Goal: Transaction & Acquisition: Download file/media

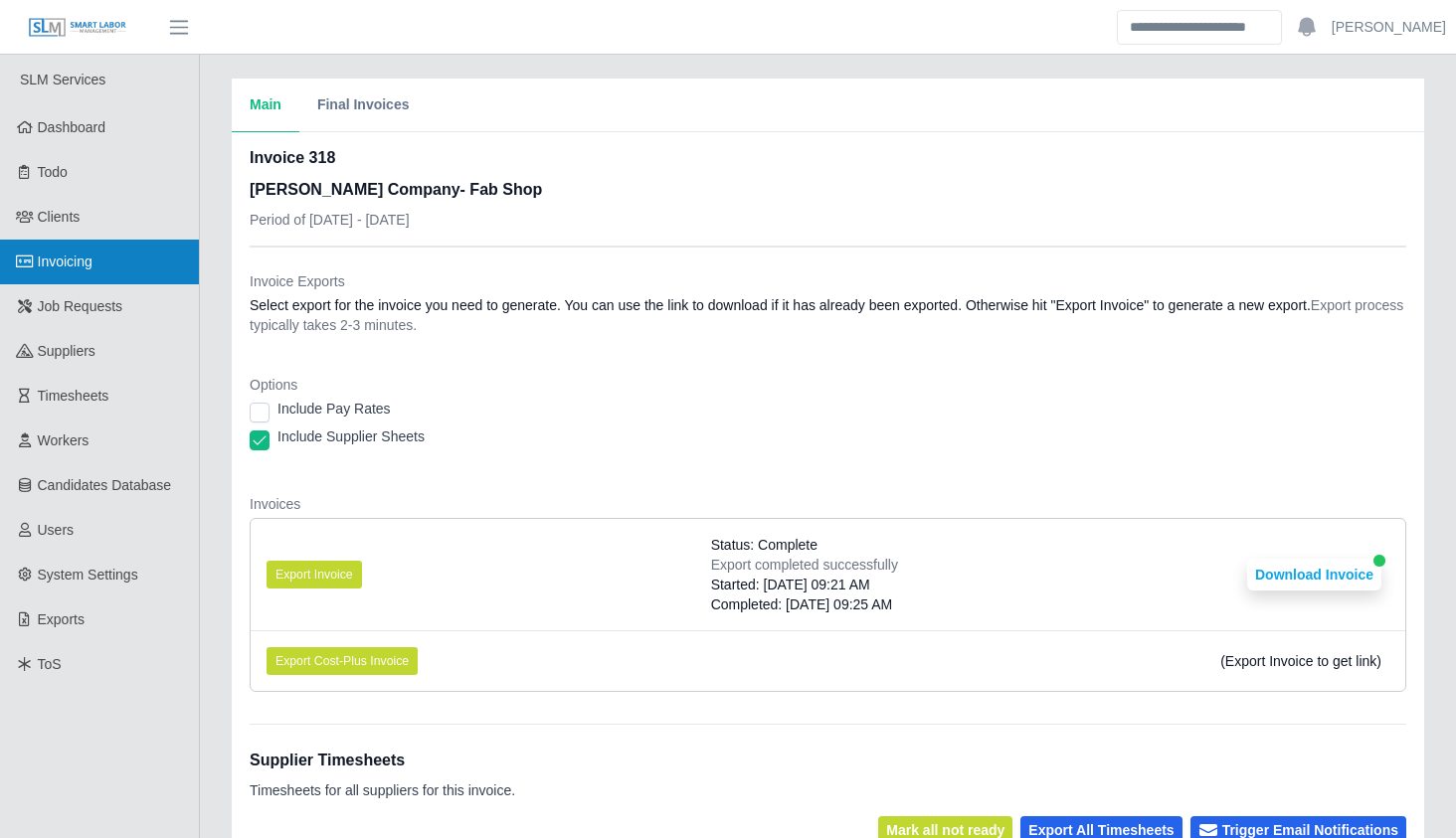
click at [96, 263] on link "Invoicing" at bounding box center [99, 262] width 199 height 45
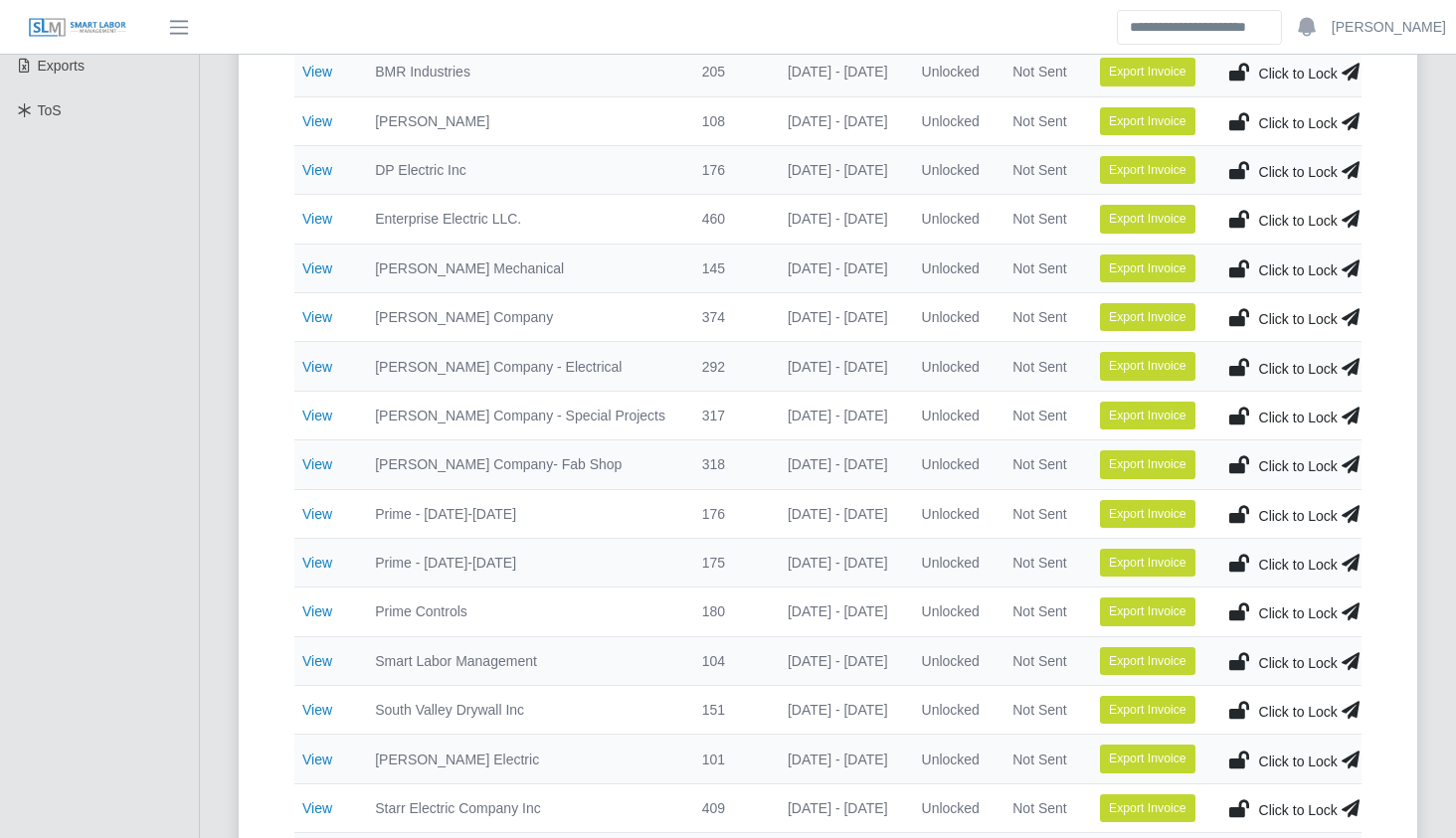
scroll to position [555, 0]
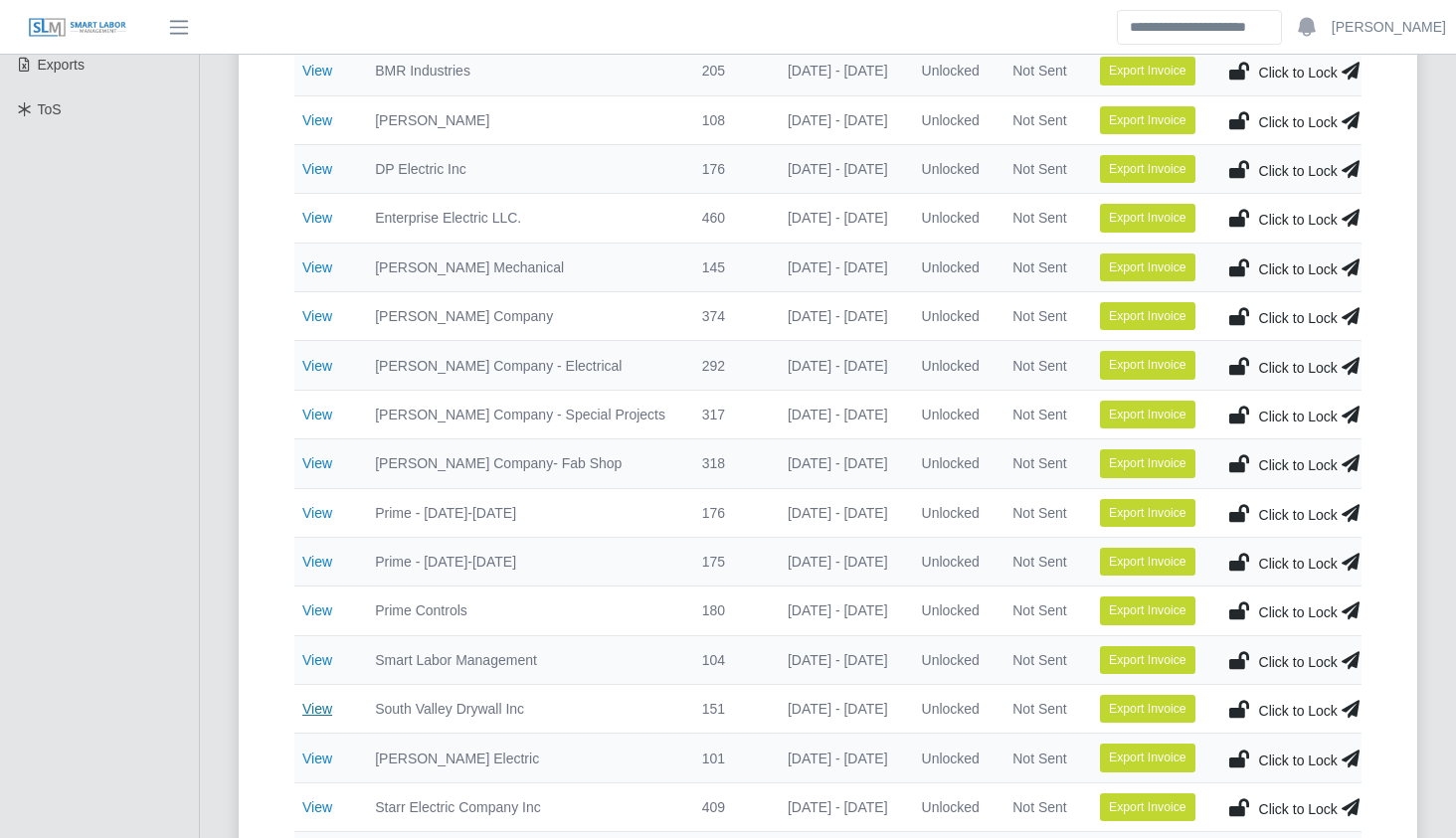
click at [321, 705] on link "View" at bounding box center [317, 709] width 30 height 16
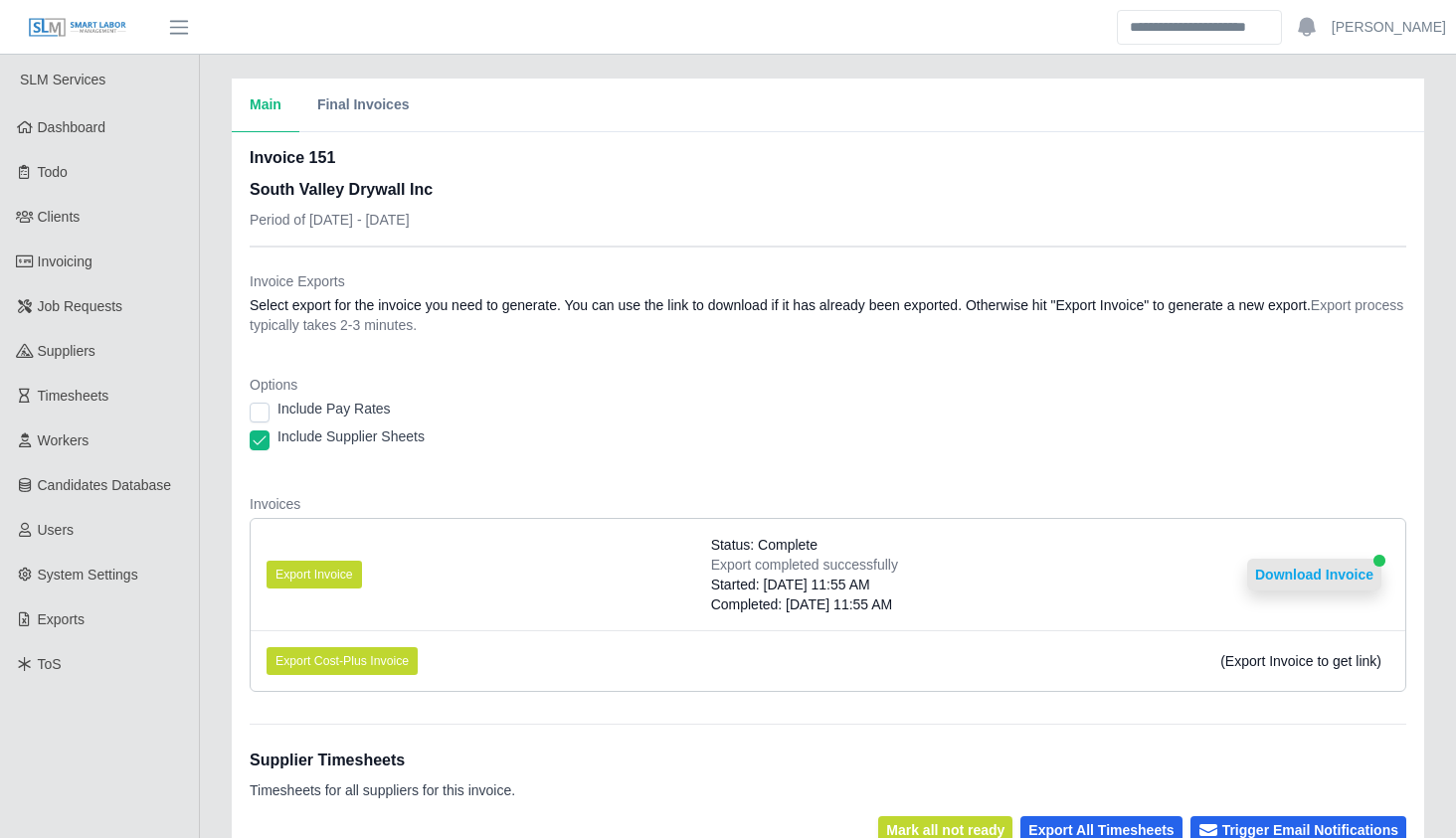
click at [1257, 569] on button "Download Invoice" at bounding box center [1314, 575] width 134 height 32
